Goal: Task Accomplishment & Management: Use online tool/utility

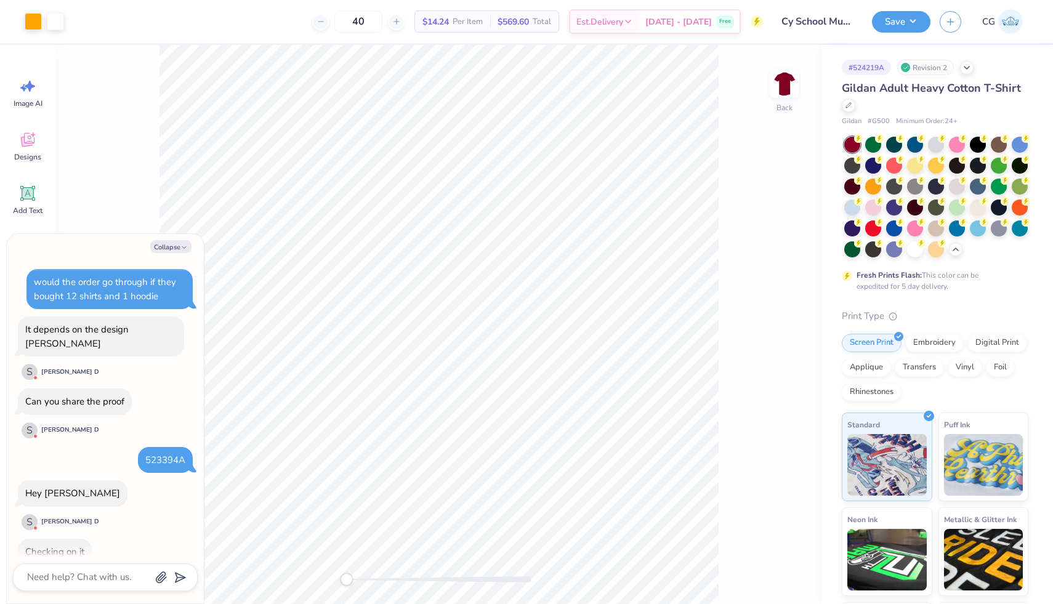
scroll to position [161, 0]
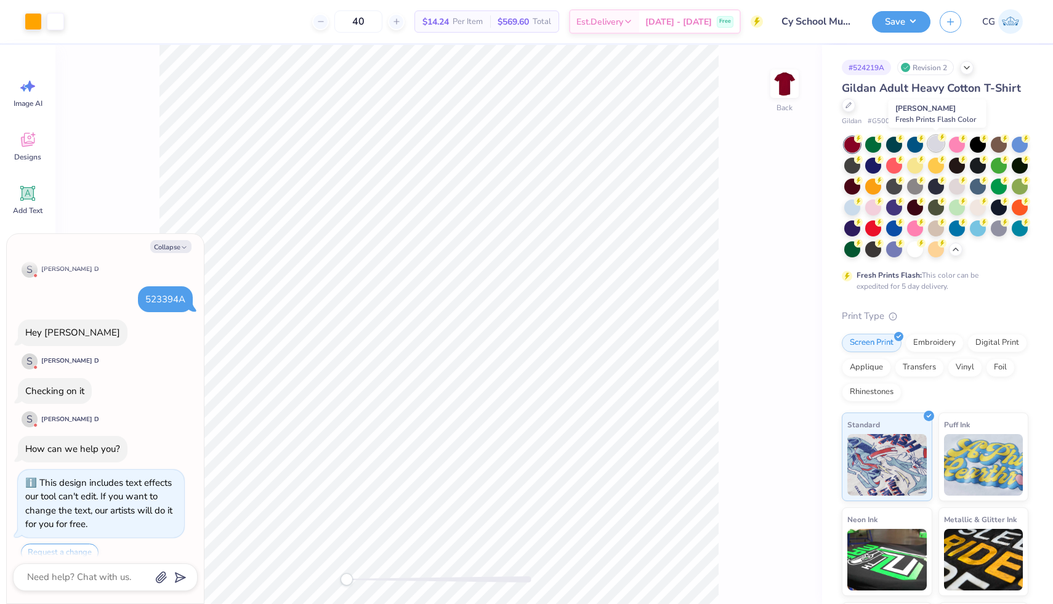
click at [941, 142] on div at bounding box center [936, 143] width 16 height 16
click at [905, 20] on button "Save" at bounding box center [901, 20] width 58 height 22
type textarea "x"
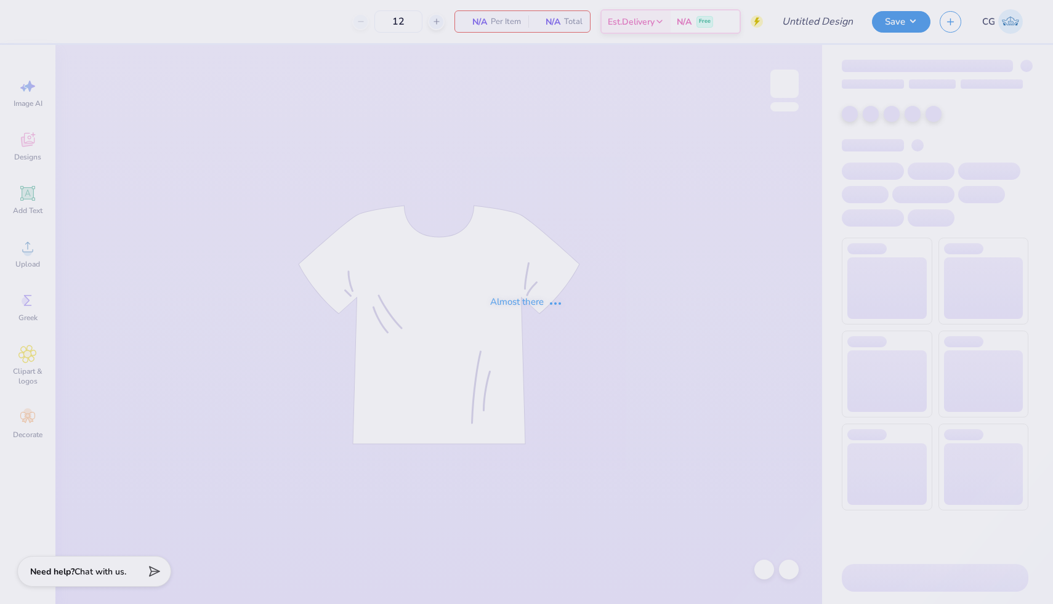
type input "Cy School Musical Homecoming"
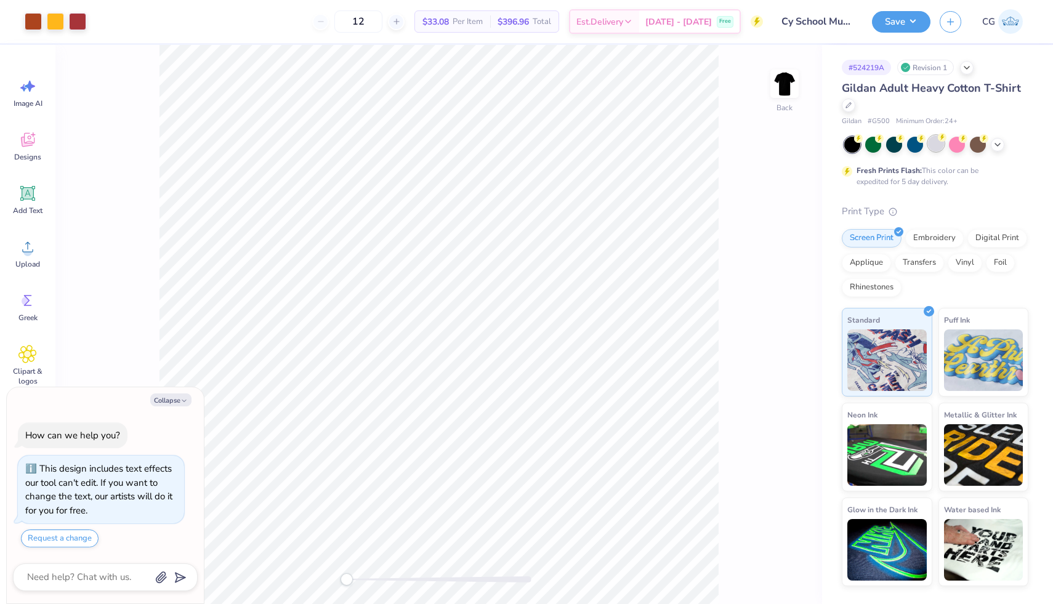
click at [932, 147] on div at bounding box center [936, 143] width 16 height 16
click at [28, 23] on div at bounding box center [33, 20] width 17 height 17
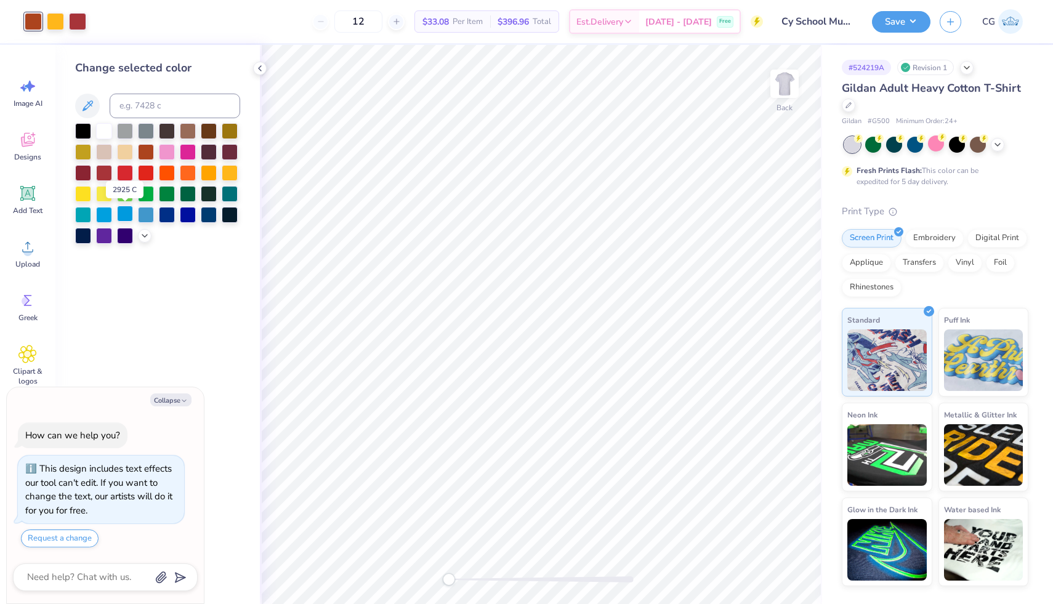
click at [124, 211] on div at bounding box center [125, 214] width 16 height 16
click at [164, 147] on div at bounding box center [167, 151] width 16 height 16
click at [82, 212] on div at bounding box center [83, 214] width 16 height 16
click at [71, 22] on div at bounding box center [77, 20] width 17 height 17
click at [124, 191] on div at bounding box center [125, 193] width 16 height 16
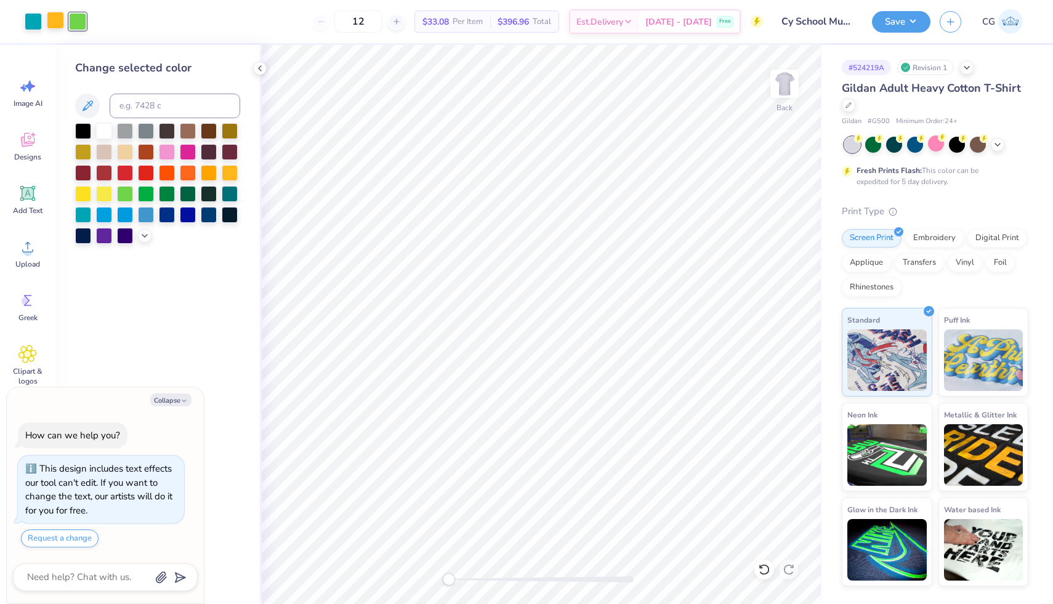
click at [55, 25] on div at bounding box center [55, 20] width 17 height 17
click at [169, 151] on div at bounding box center [167, 151] width 16 height 16
type textarea "x"
